Goal: Learn about a topic

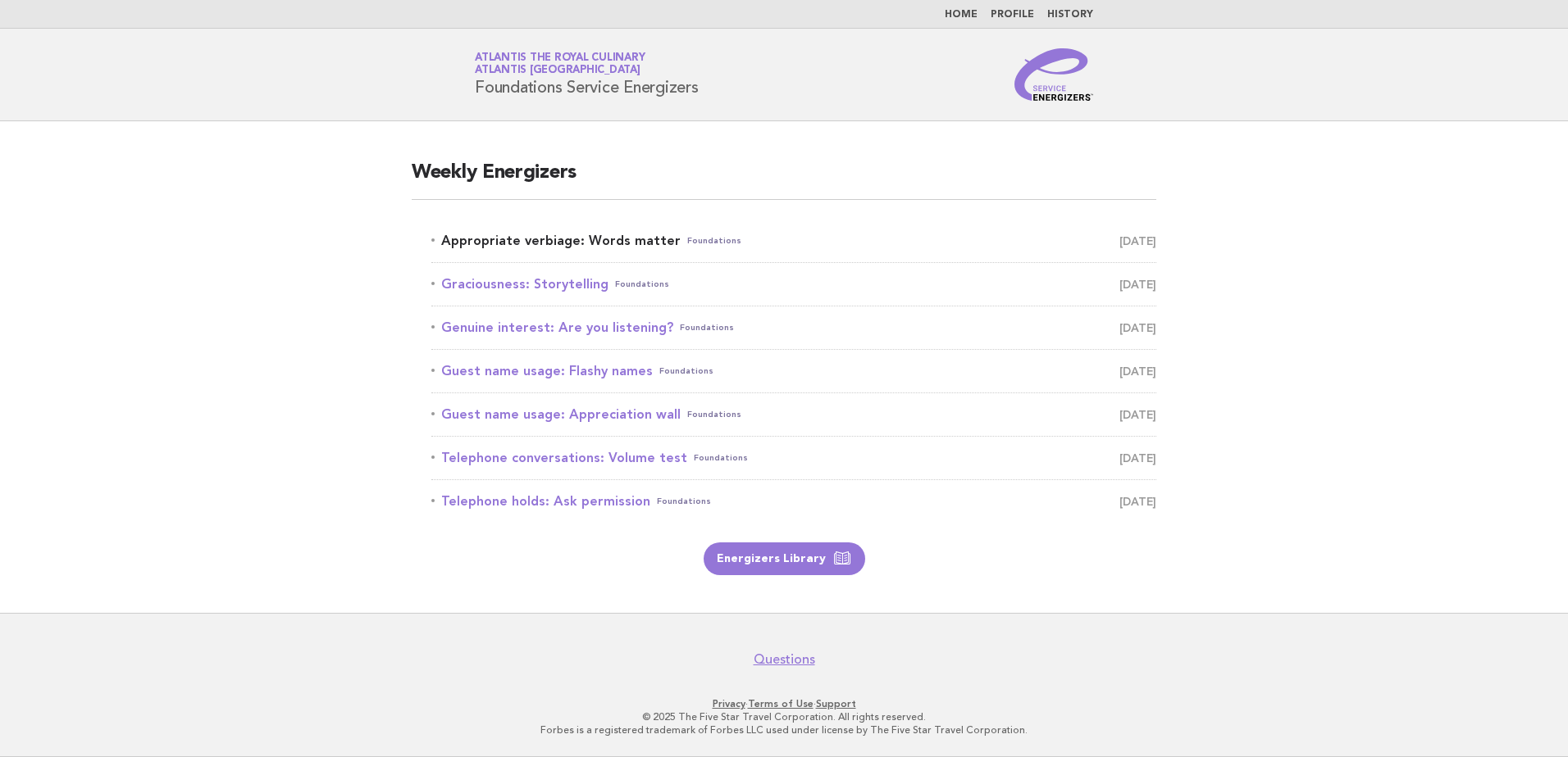
click at [624, 239] on link "Appropriate verbiage: Words matter Foundations [DATE]" at bounding box center [793, 240] width 725 height 23
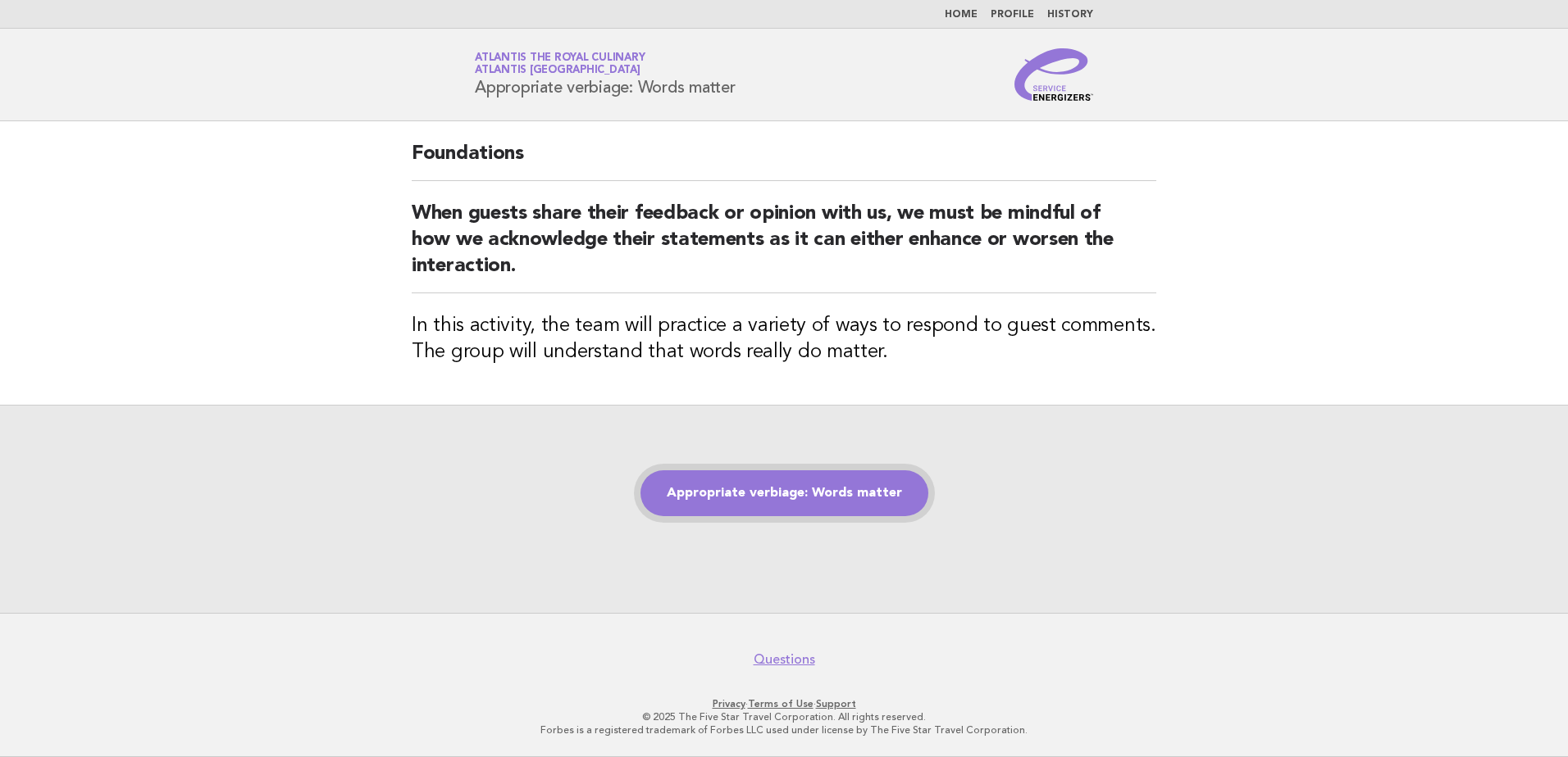
click at [714, 508] on link "Appropriate verbiage: Words matter" at bounding box center [784, 493] width 288 height 46
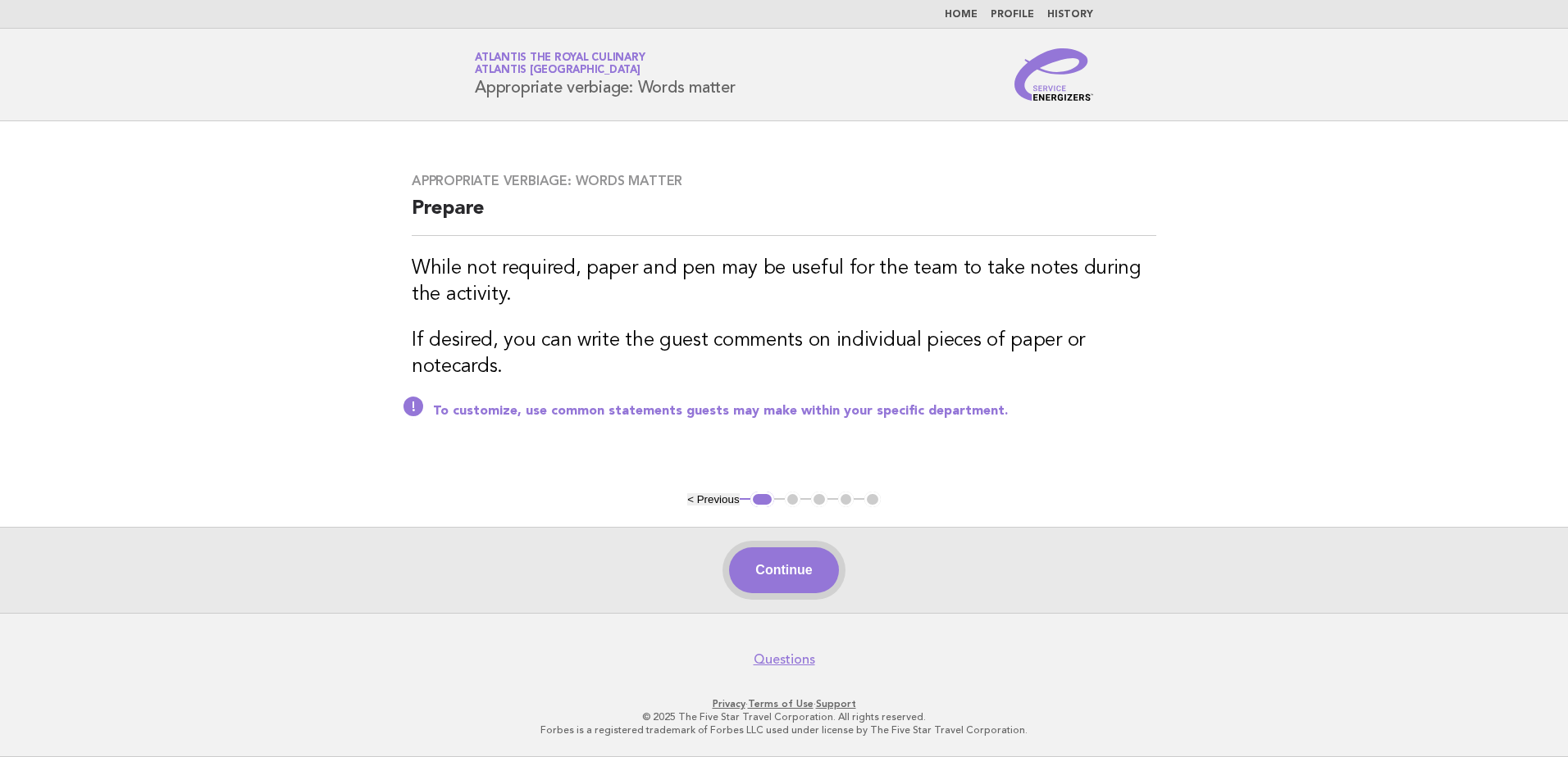
click at [819, 571] on button "Continue" at bounding box center [783, 570] width 109 height 46
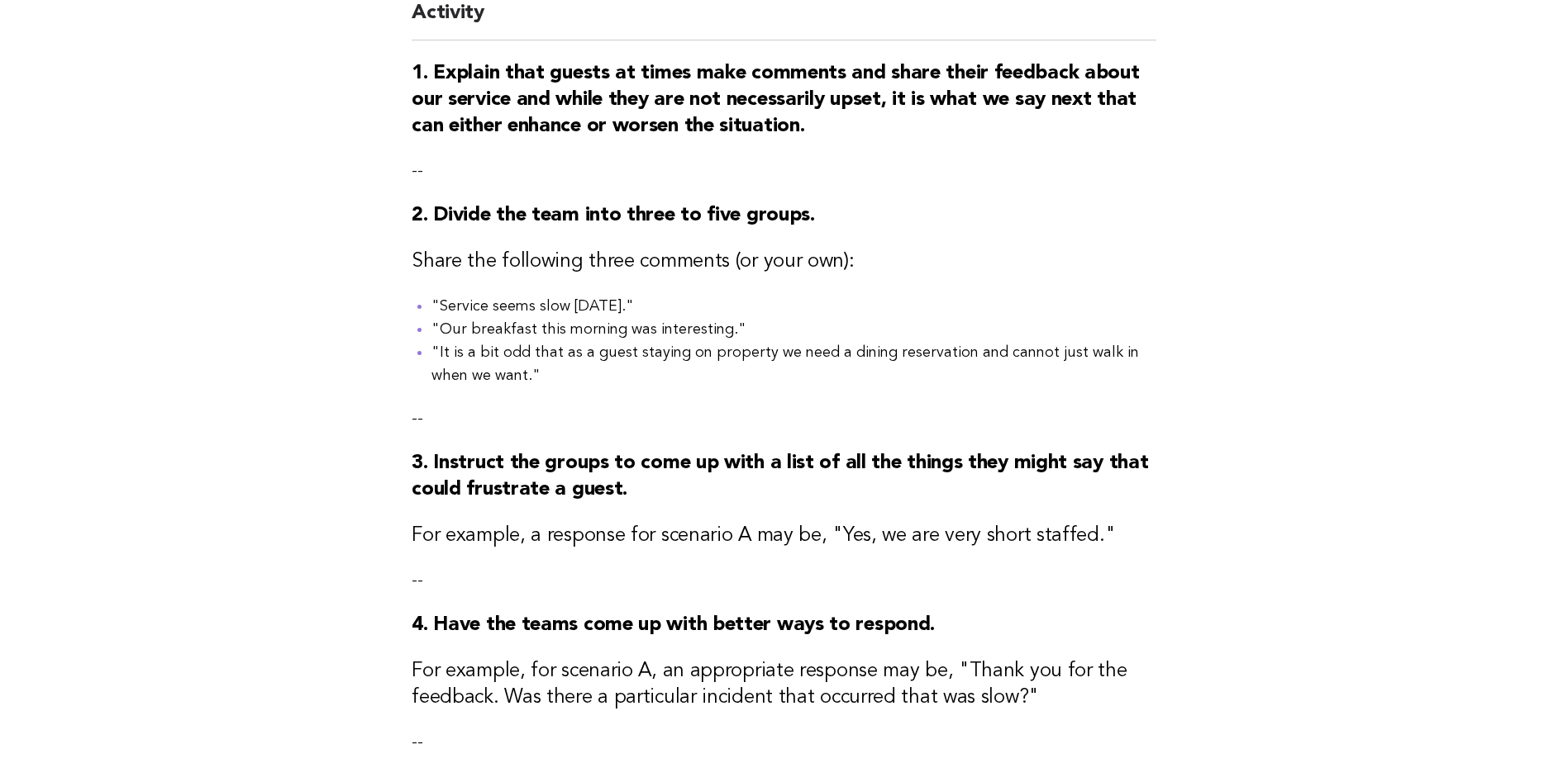
scroll to position [559, 0]
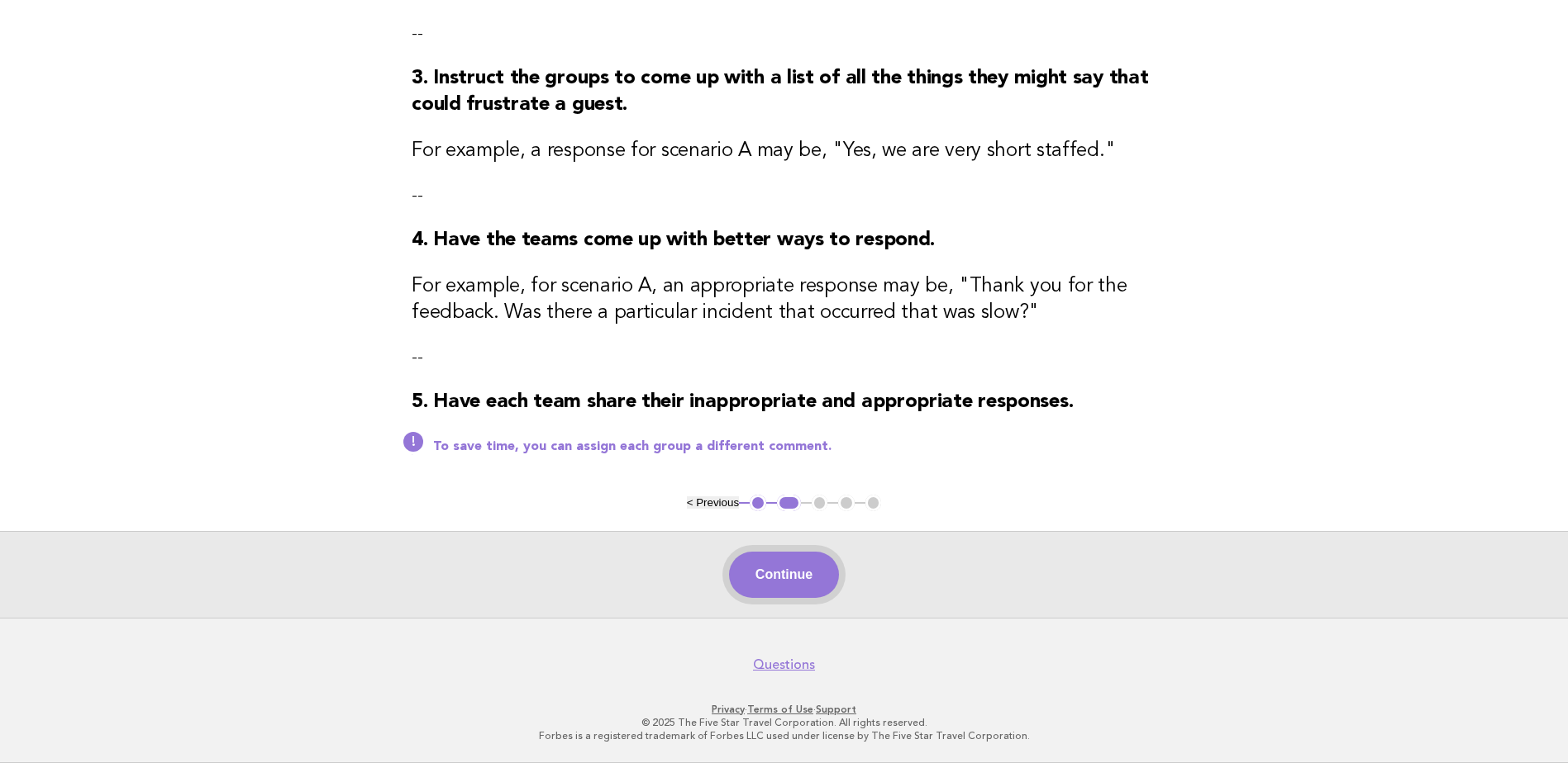
click at [757, 570] on button "Continue" at bounding box center [784, 575] width 110 height 46
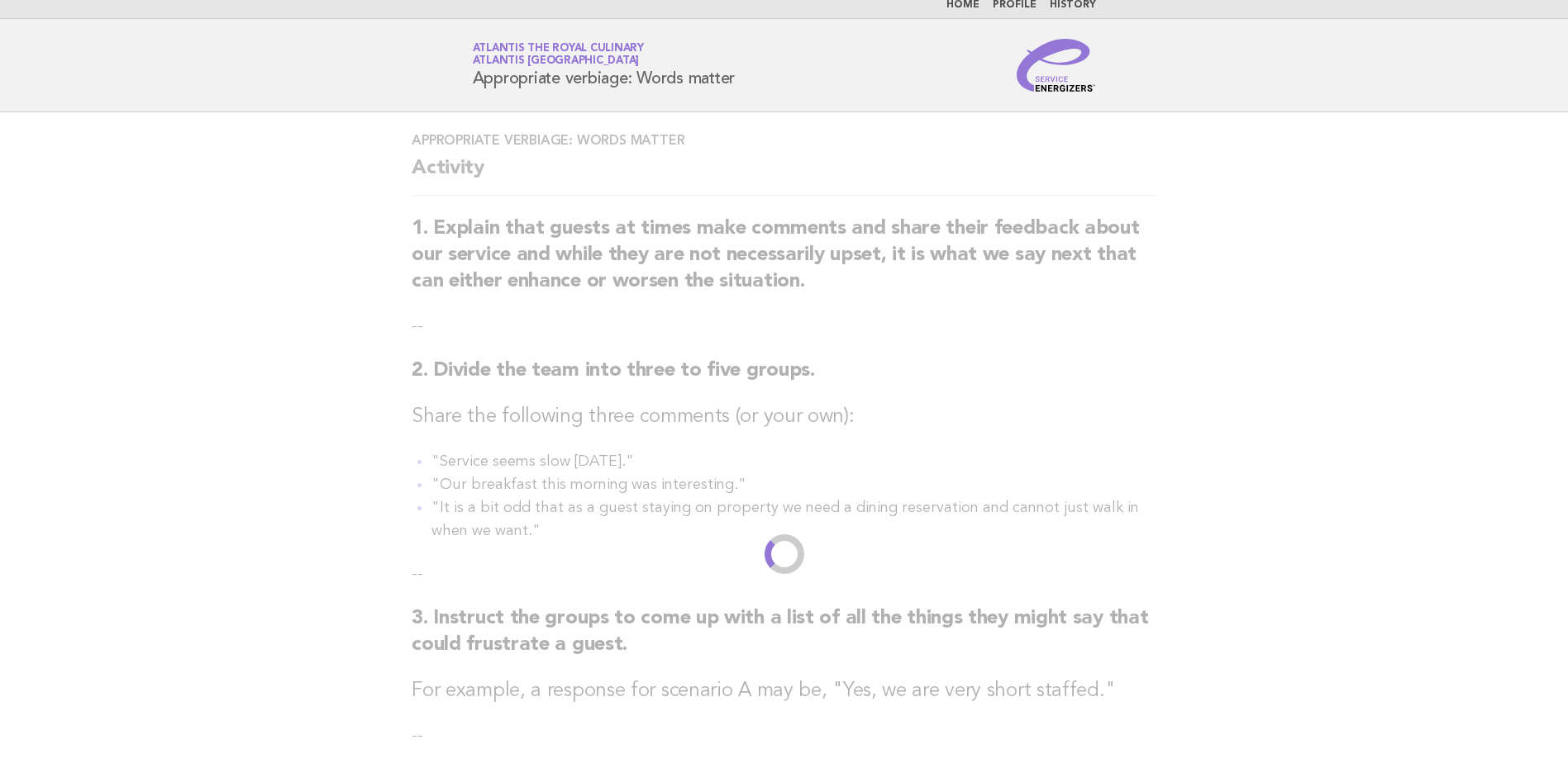
scroll to position [0, 0]
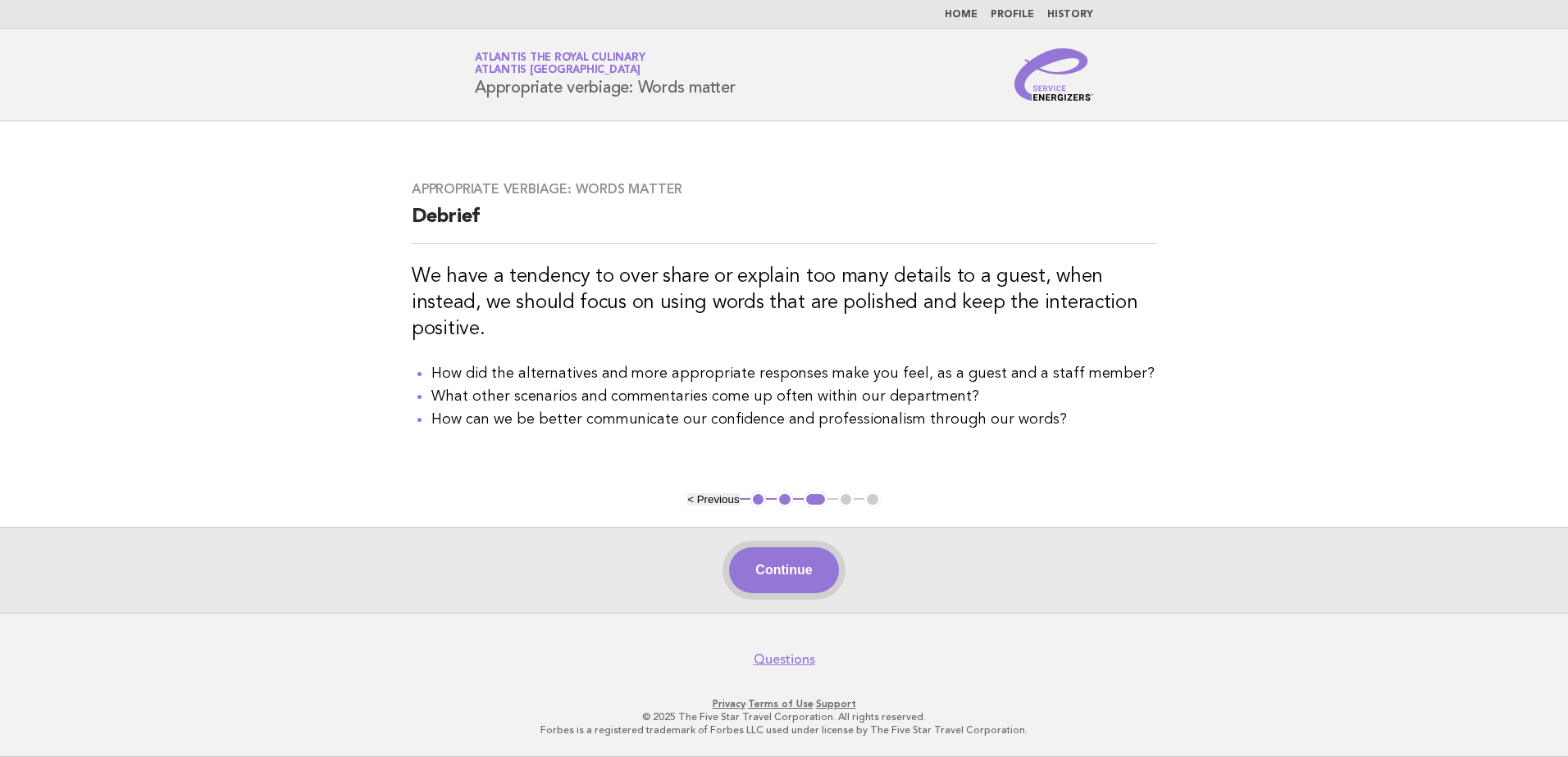
click at [815, 563] on button "Continue" at bounding box center [783, 570] width 109 height 46
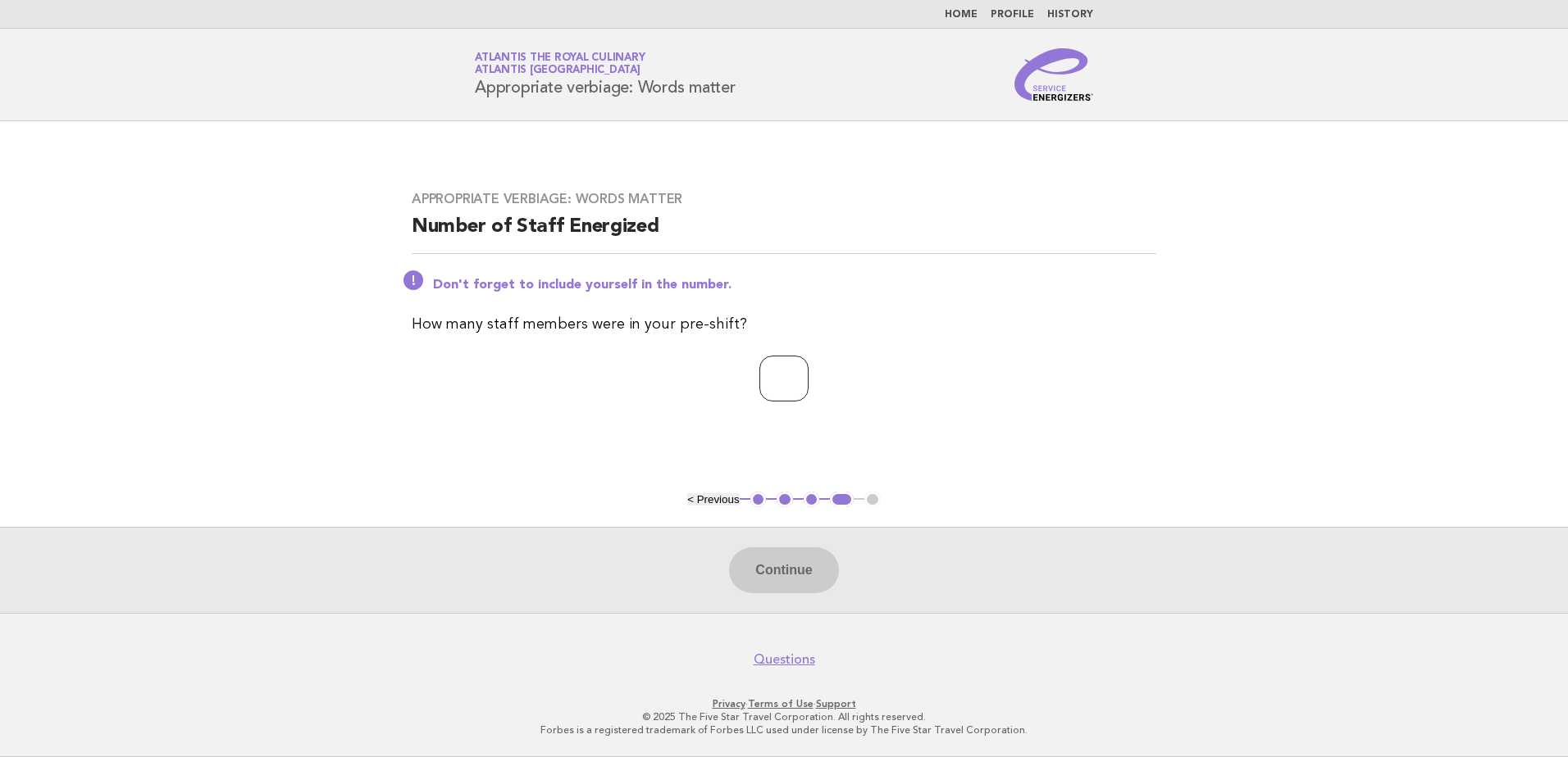
click at [797, 390] on input "number" at bounding box center [784, 378] width 50 height 46
type input "**"
click at [812, 574] on button "Continue" at bounding box center [783, 570] width 109 height 46
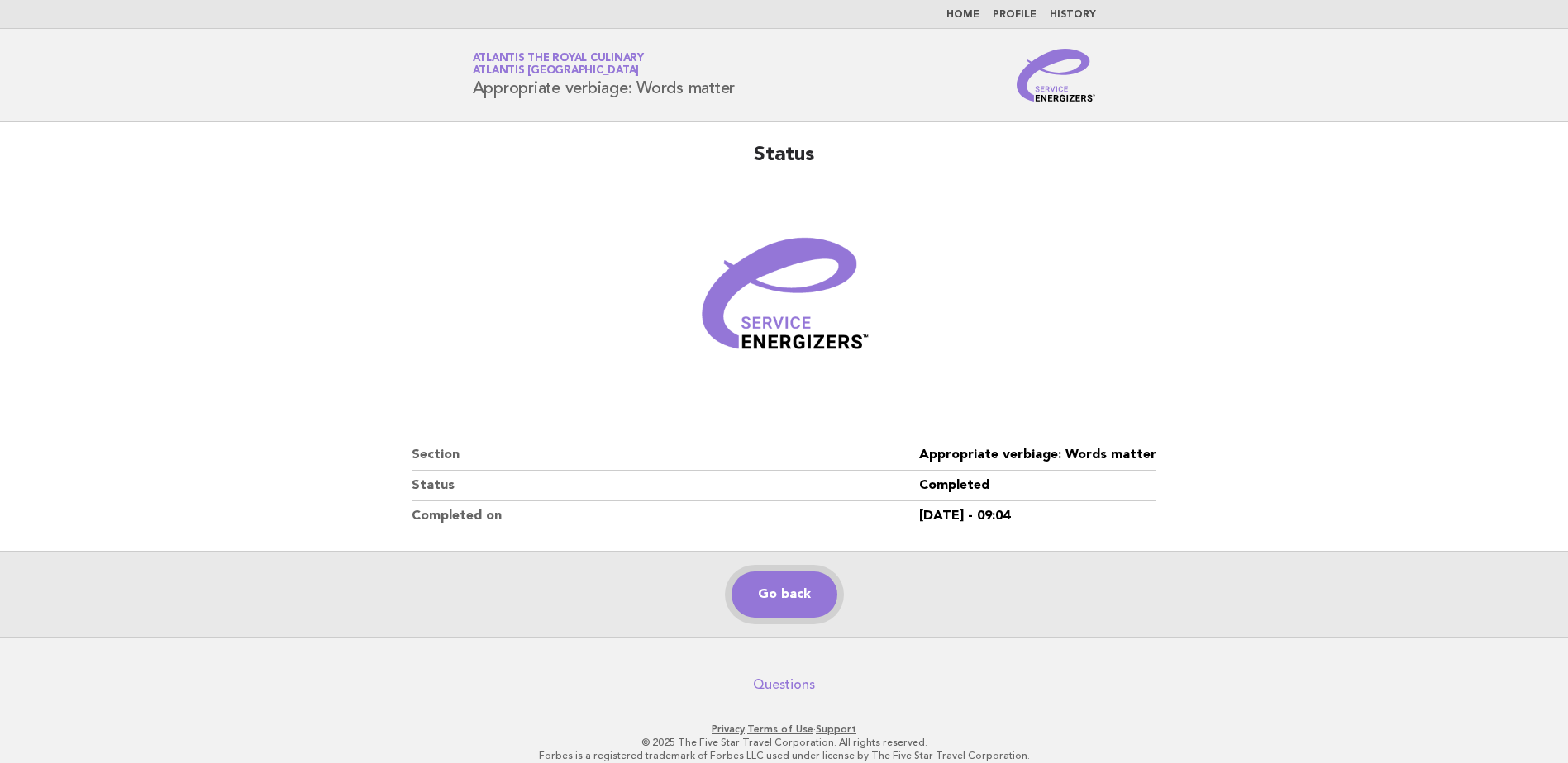
click at [785, 600] on link "Go back" at bounding box center [784, 595] width 105 height 46
